Goal: Information Seeking & Learning: Learn about a topic

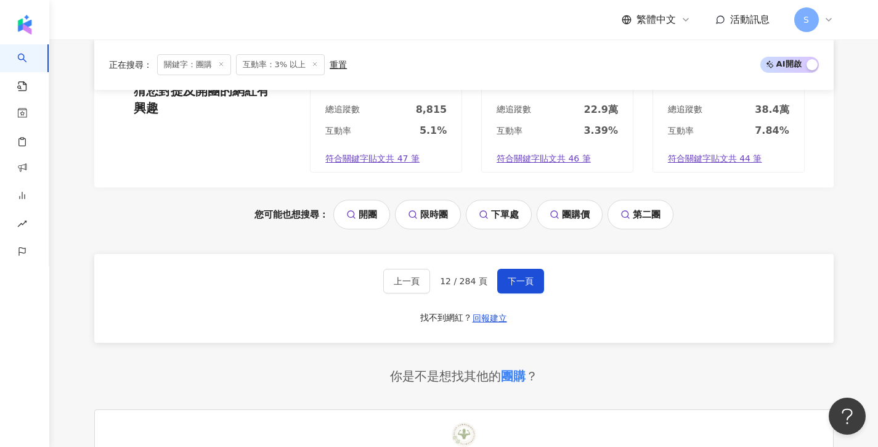
scroll to position [1453, 0]
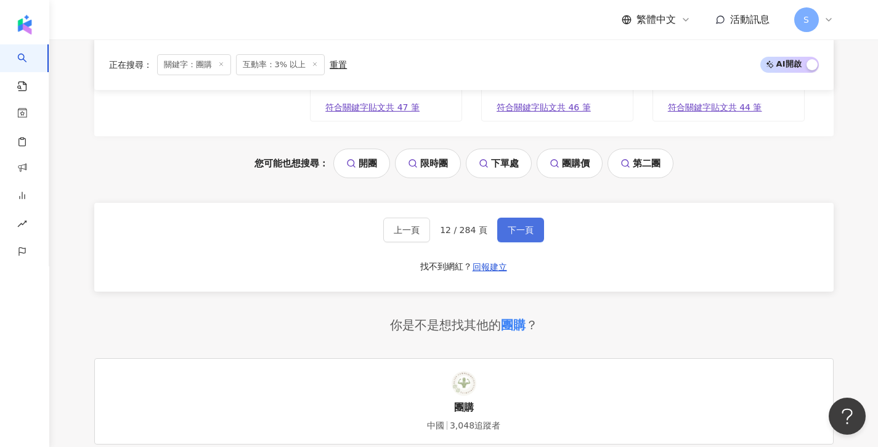
click at [511, 225] on span "下一頁" at bounding box center [521, 230] width 26 height 10
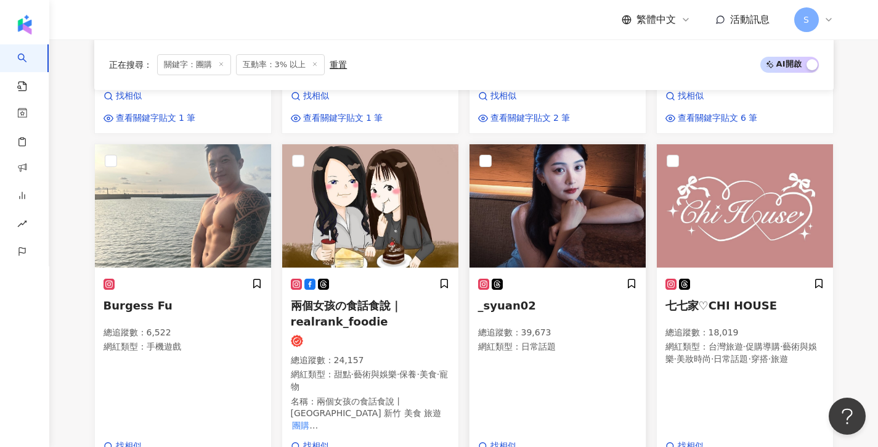
scroll to position [1000, 0]
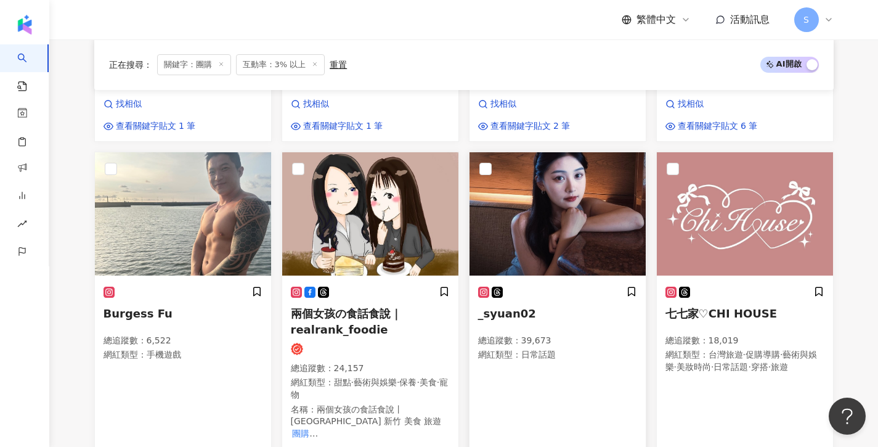
click at [524, 184] on img at bounding box center [557, 213] width 176 height 123
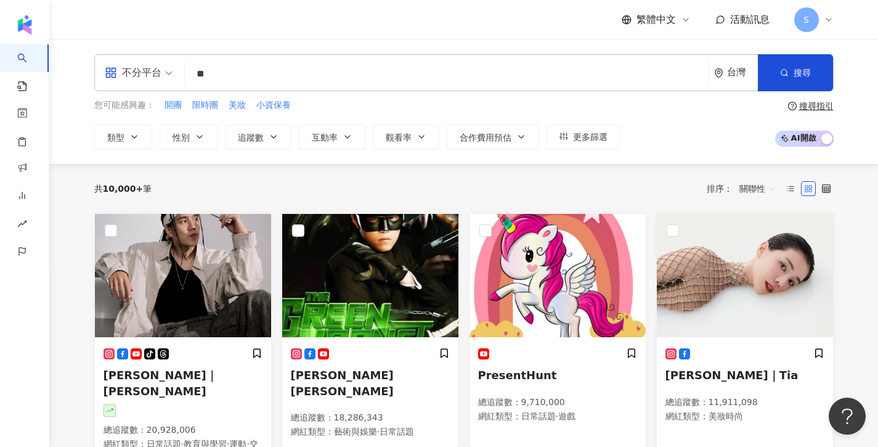
type input "*"
type input "**"
click at [254, 132] on span "追蹤數" at bounding box center [251, 137] width 26 height 10
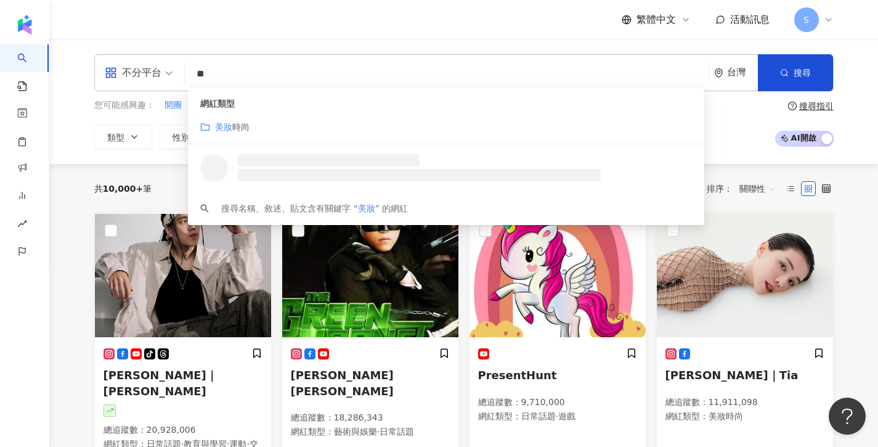
click at [322, 136] on div "網紅類型 美妝 時尚 搜尋名稱、敘述、貼文含有關鍵字 “ 美妝 ” 的網紅" at bounding box center [446, 156] width 516 height 137
click at [366, 70] on input "**" at bounding box center [447, 73] width 514 height 23
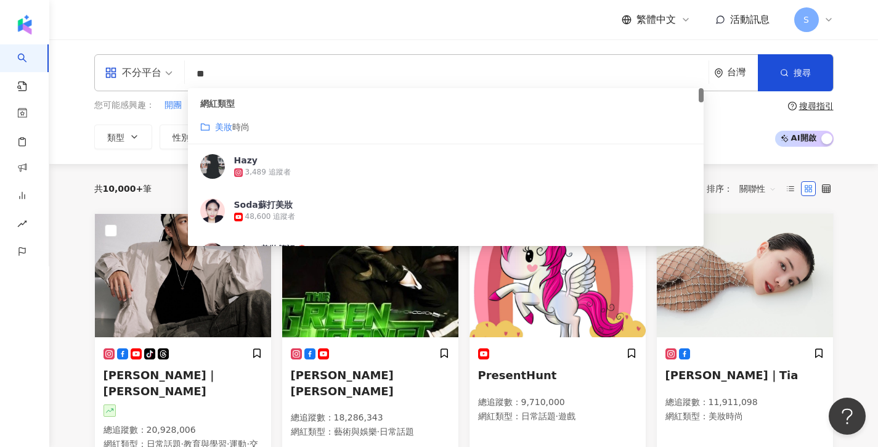
click at [336, 121] on div "美妝 時尚" at bounding box center [446, 127] width 492 height 14
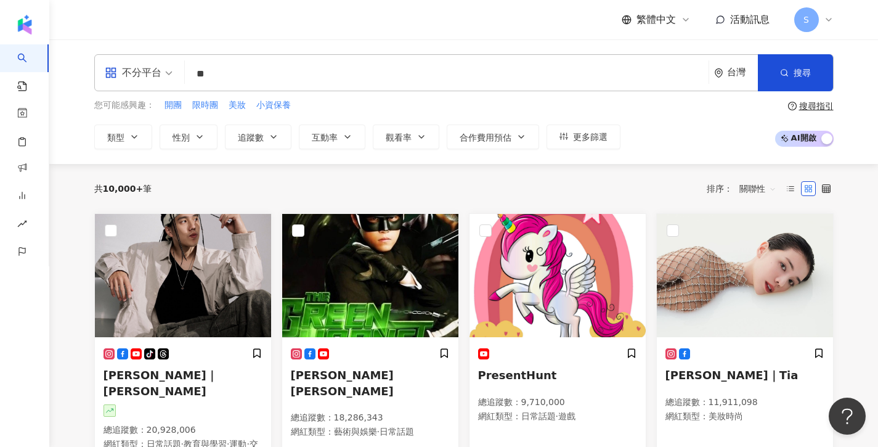
click at [277, 123] on div "您可能感興趣： 開團 限時團 美妝 小資保養 類型 性別 追蹤數 互動率 觀看率 合作費用預估 更多篩選 * - ******* 不限 小型 奈米網紅 (<1…" at bounding box center [357, 124] width 526 height 51
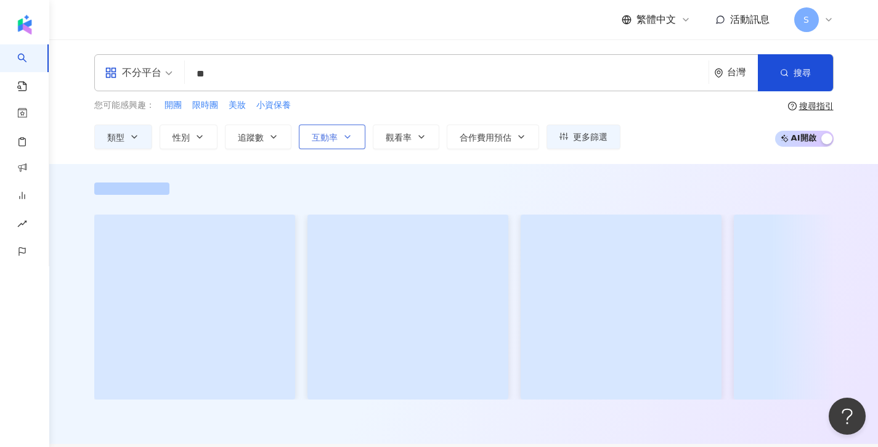
click at [344, 137] on icon "button" at bounding box center [347, 137] width 10 height 10
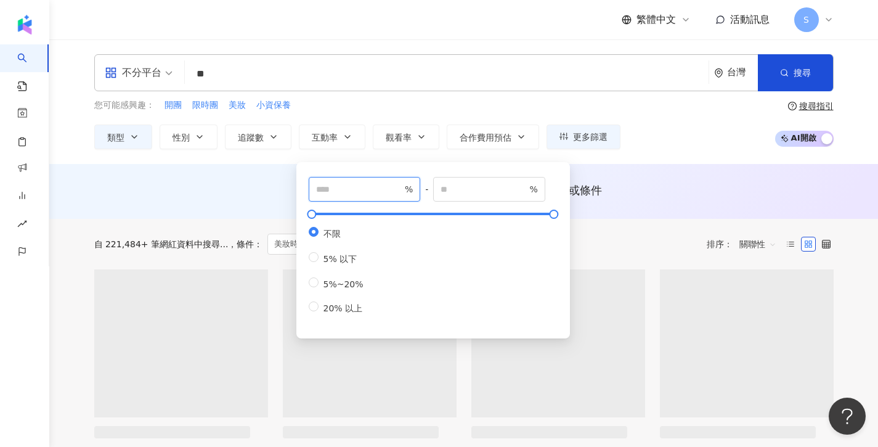
click at [360, 191] on input "number" at bounding box center [359, 189] width 86 height 14
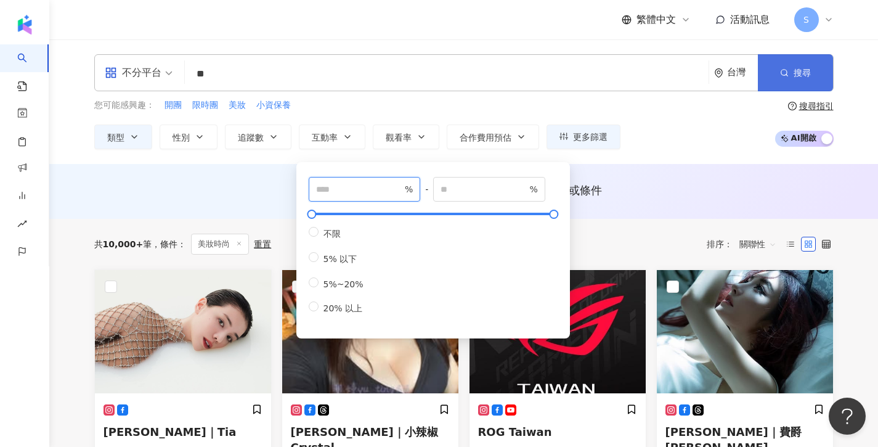
type input "*"
click at [798, 70] on span "搜尋" at bounding box center [801, 73] width 17 height 10
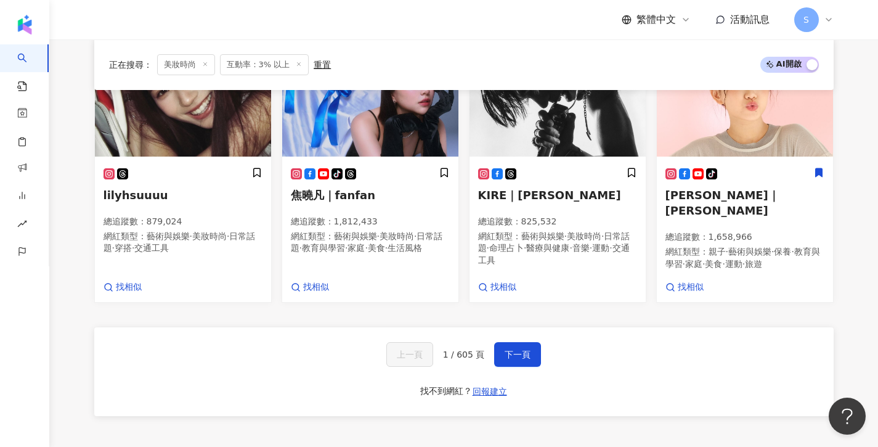
scroll to position [817, 0]
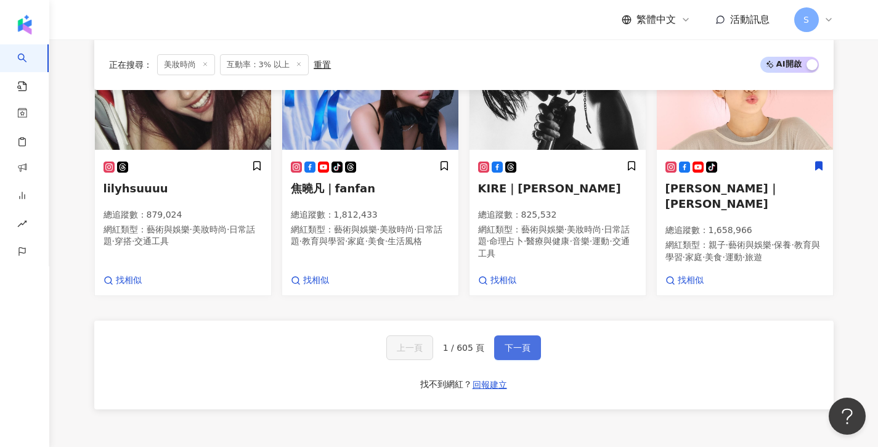
click at [532, 335] on button "下一頁" at bounding box center [517, 347] width 47 height 25
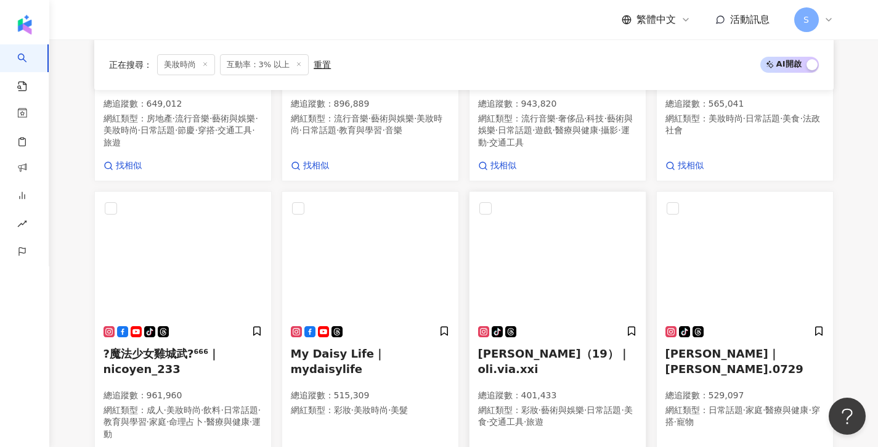
scroll to position [649, 0]
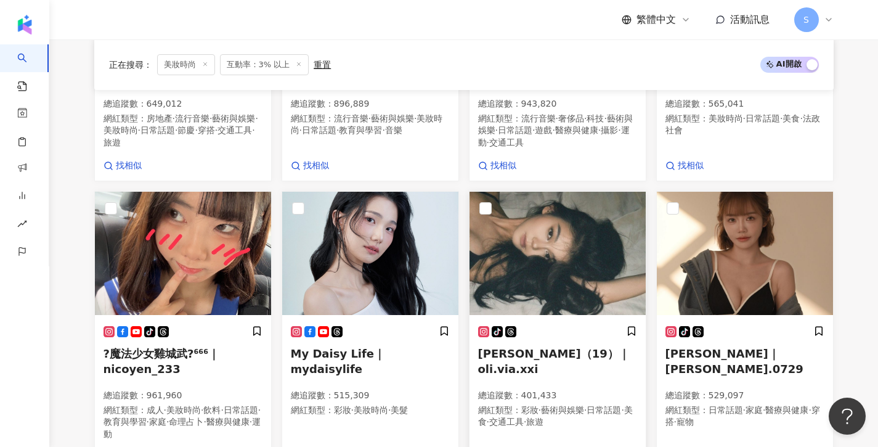
click at [536, 257] on img at bounding box center [557, 253] width 176 height 123
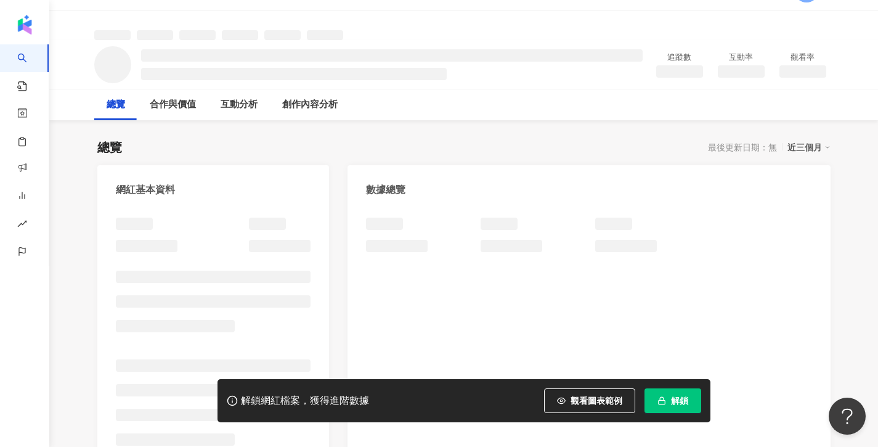
scroll to position [36, 0]
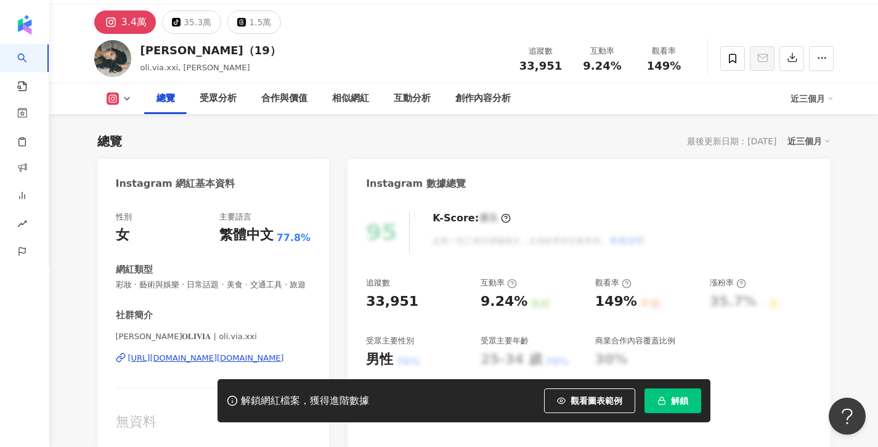
scroll to position [73, 0]
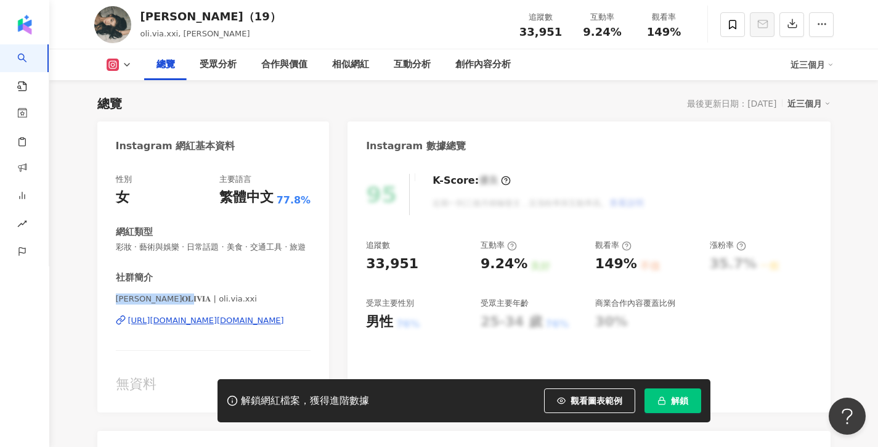
drag, startPoint x: 175, startPoint y: 299, endPoint x: 94, endPoint y: 300, distance: 81.3
copy span "[PERSON_NAME]𝐎𝐋𝐈𝐕𝐈𝐀 | oli"
